Goal: Information Seeking & Learning: Learn about a topic

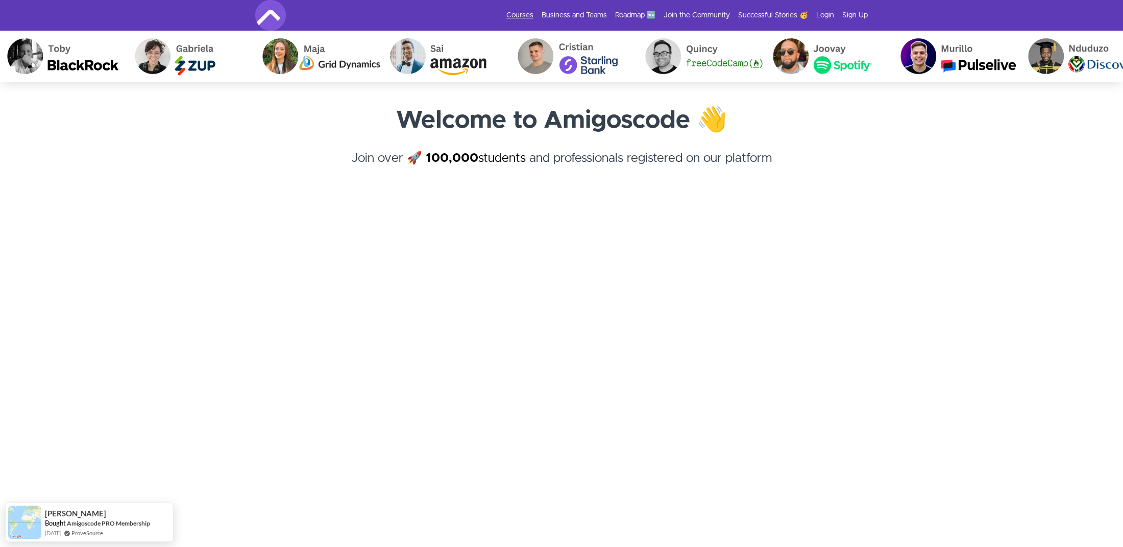
click at [527, 17] on link "Courses" at bounding box center [519, 15] width 27 height 10
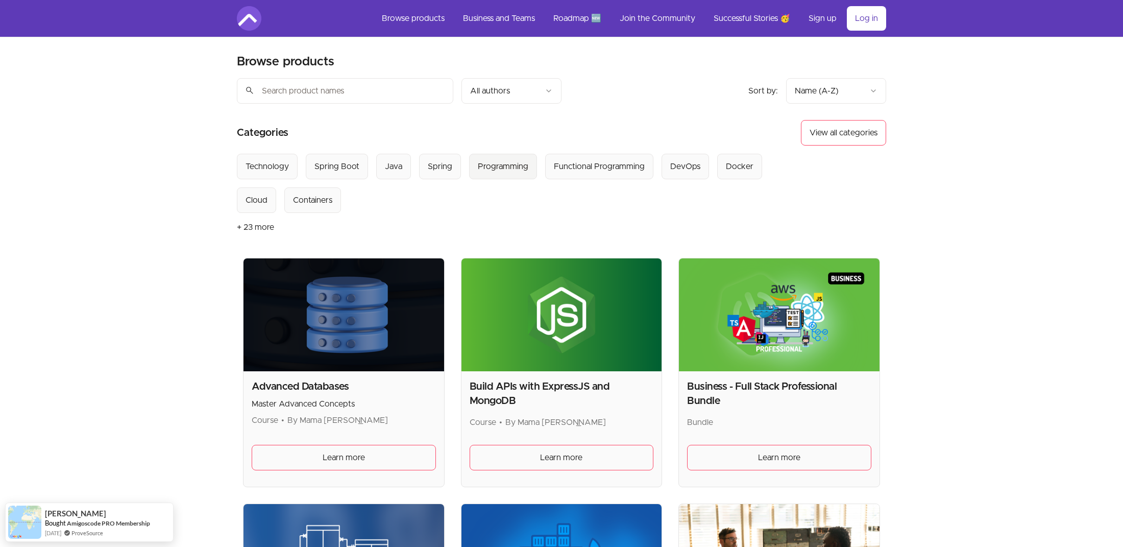
click at [501, 165] on div "Programming" at bounding box center [503, 166] width 51 height 12
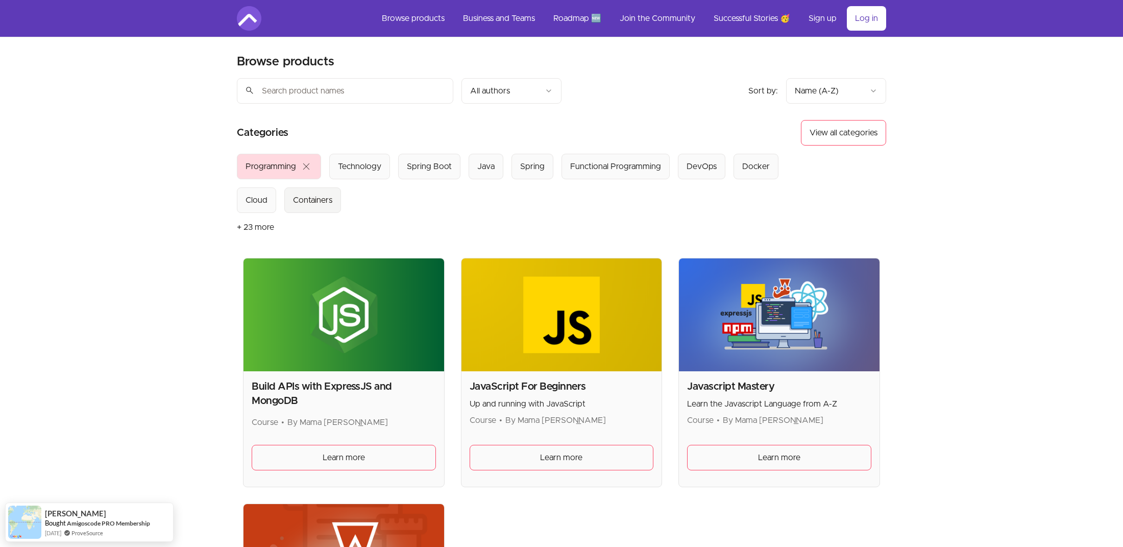
click at [327, 197] on div "Containers" at bounding box center [312, 200] width 39 height 12
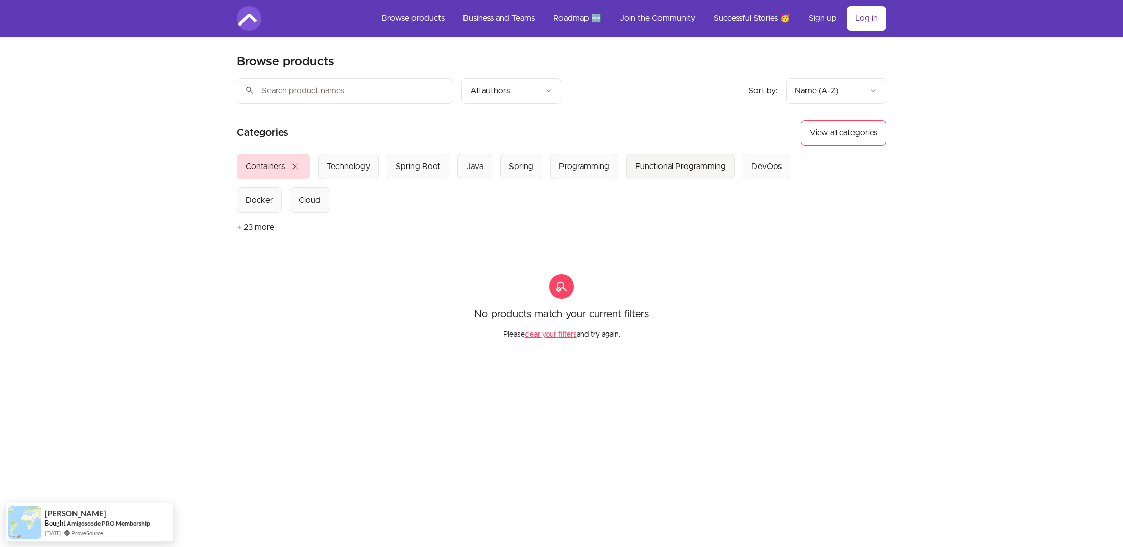
click at [654, 171] on div "Functional Programming" at bounding box center [680, 166] width 91 height 12
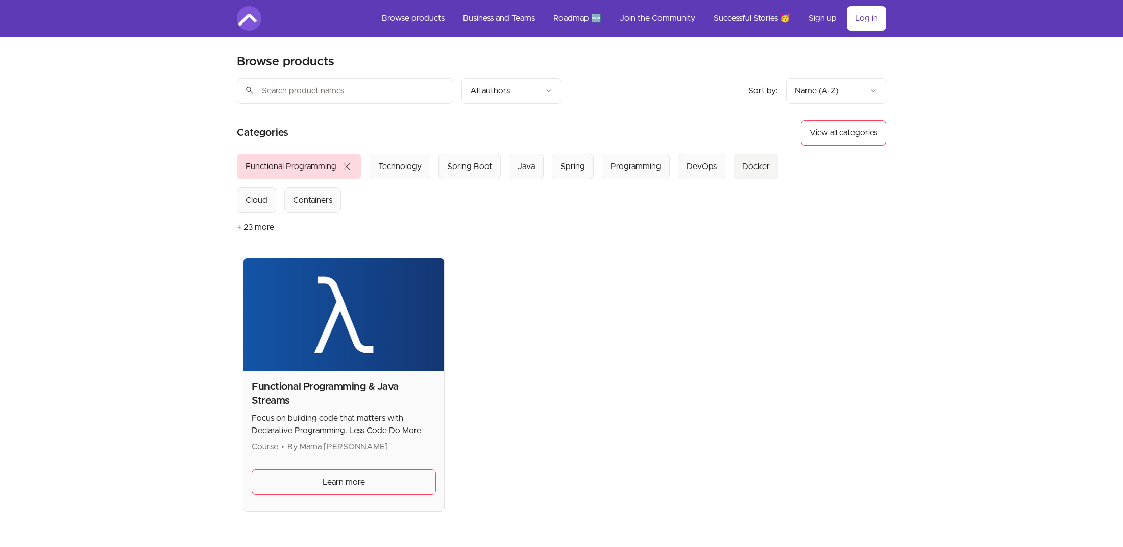
click at [756, 166] on div "Docker" at bounding box center [756, 166] width 28 height 12
